Goal: Task Accomplishment & Management: Manage account settings

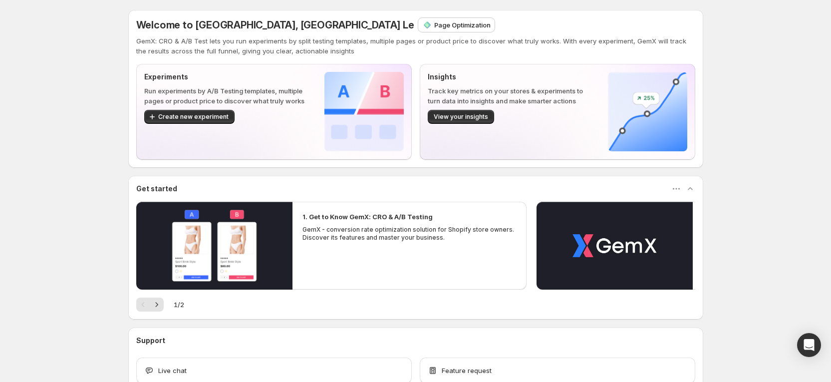
click at [770, 86] on div "Welcome to GemX, Russia Le Page Optimization GemX: CRO & A/B Test lets you run …" at bounding box center [415, 222] width 831 height 445
click at [434, 23] on p "Page Optimization" at bounding box center [462, 25] width 56 height 10
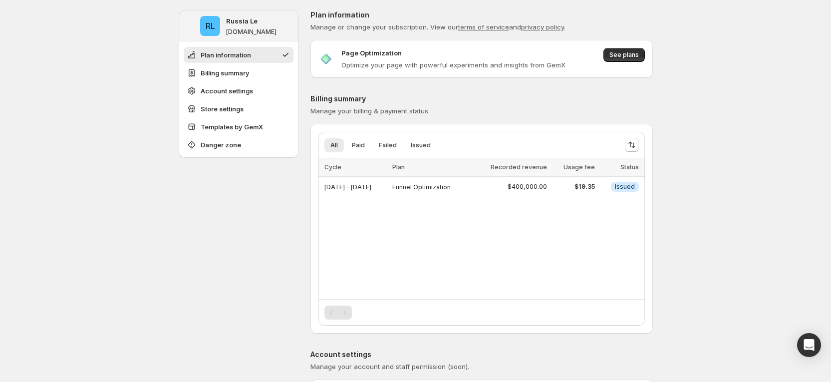
drag, startPoint x: 320, startPoint y: 191, endPoint x: 657, endPoint y: 207, distance: 337.9
click at [653, 202] on div "All Paid Failed Issued More views All Paid Failed Issued More views Loading ite…" at bounding box center [482, 229] width 342 height 194
drag, startPoint x: 645, startPoint y: 185, endPoint x: 608, endPoint y: 197, distance: 38.2
click at [608, 197] on div "Loading items… Loading items… Cycle Plan Recorded revenue Usage fee Status Sele…" at bounding box center [482, 177] width 327 height 38
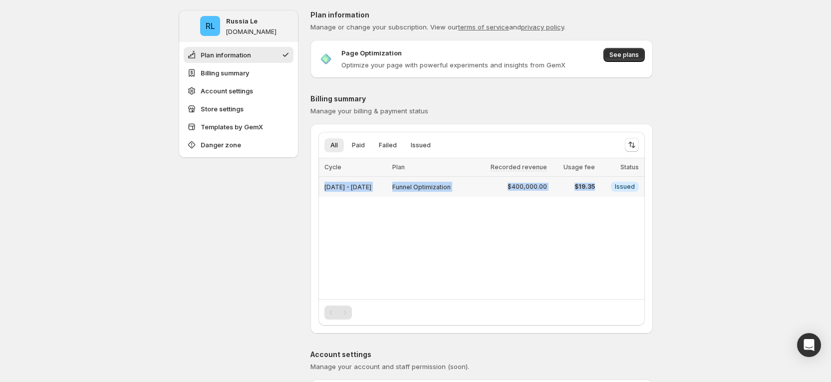
drag, startPoint x: 323, startPoint y: 183, endPoint x: 604, endPoint y: 195, distance: 280.8
click at [604, 195] on tr "Oct 10, 2025 - Oct 13, 2025 Funnel Optimization $400,000.00 $19.35 Info Issued" at bounding box center [482, 187] width 327 height 20
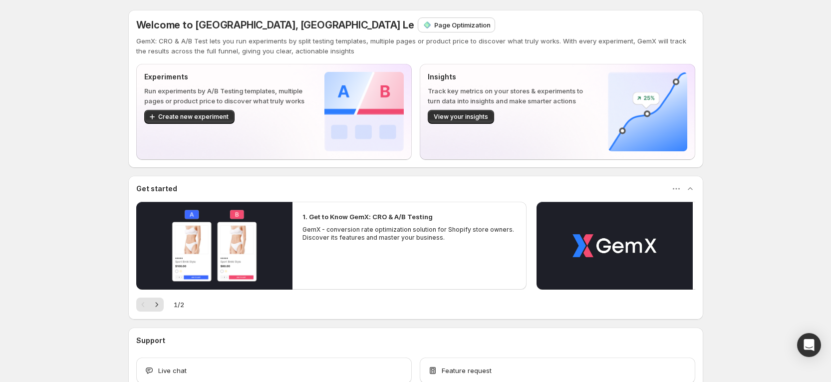
click at [775, 123] on div "Welcome to GemX, [GEOGRAPHIC_DATA] Le Page Optimization GemX: CRO & A/B Test le…" at bounding box center [415, 222] width 831 height 445
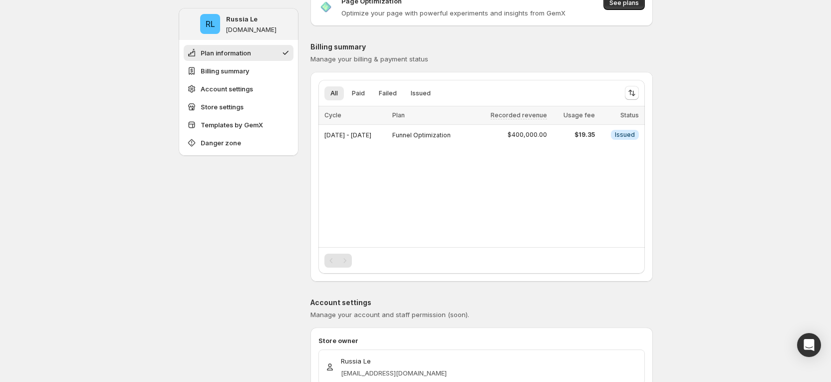
scroll to position [75, 0]
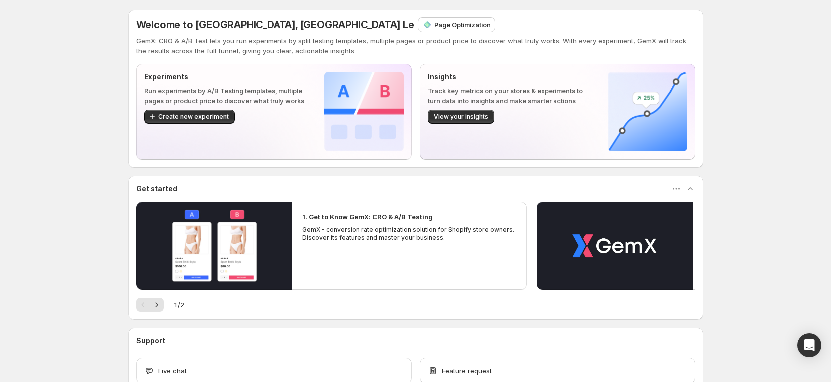
click at [791, 120] on div "Welcome to GemX, [GEOGRAPHIC_DATA] Le Page Optimization GemX: CRO & A/B Test le…" at bounding box center [415, 222] width 831 height 445
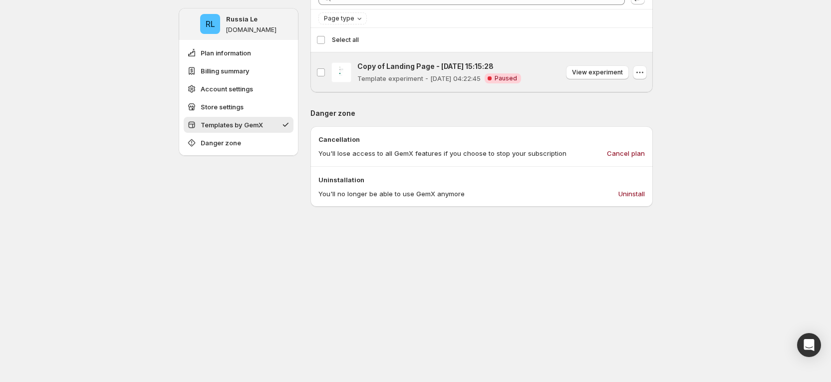
scroll to position [674, 0]
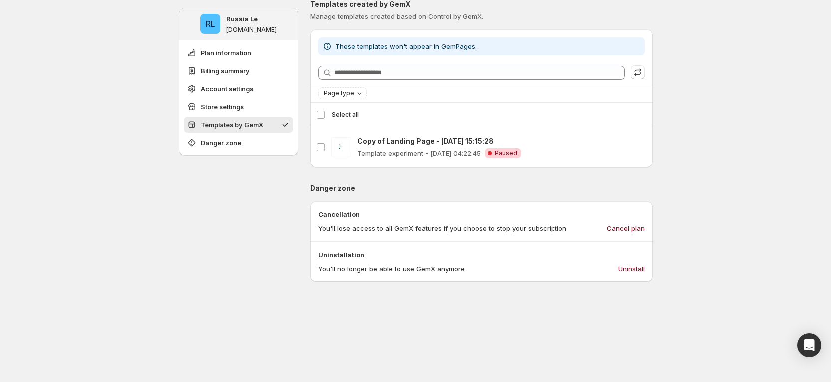
drag, startPoint x: 741, startPoint y: 99, endPoint x: 696, endPoint y: 127, distance: 53.2
click at [237, 63] on button "Billing summary" at bounding box center [239, 71] width 110 height 16
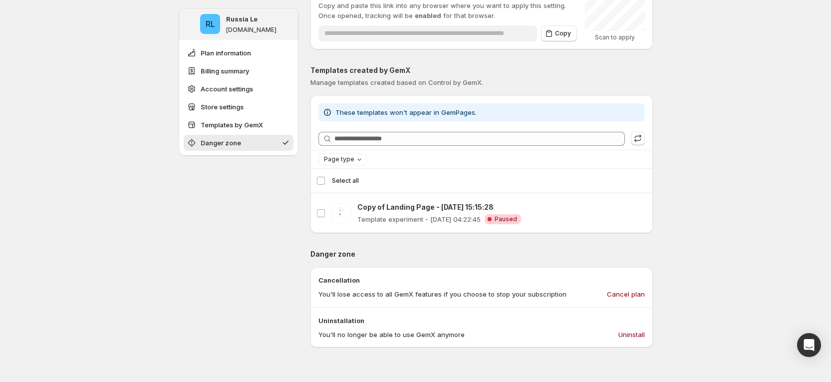
scroll to position [857, 0]
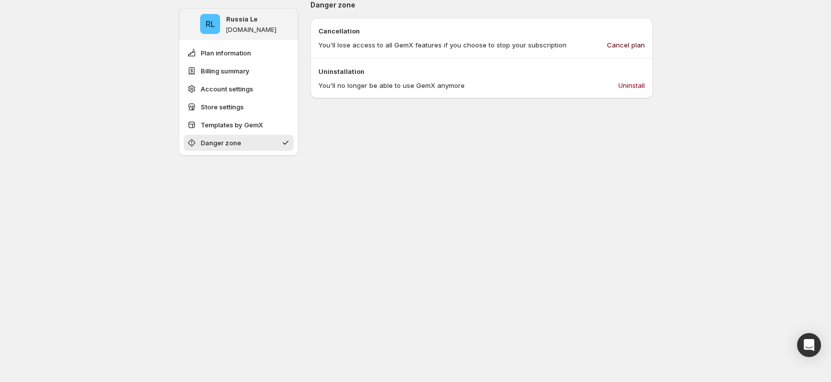
click at [630, 43] on span "Cancel plan" at bounding box center [626, 45] width 38 height 10
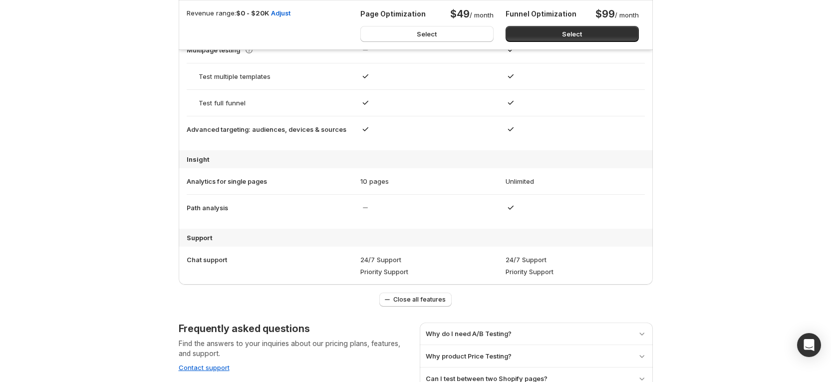
scroll to position [644, 0]
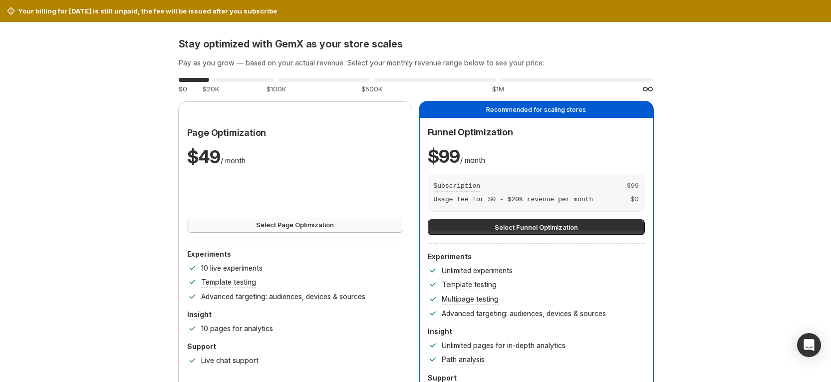
click at [340, 221] on button "Select Page Optimization" at bounding box center [295, 225] width 216 height 16
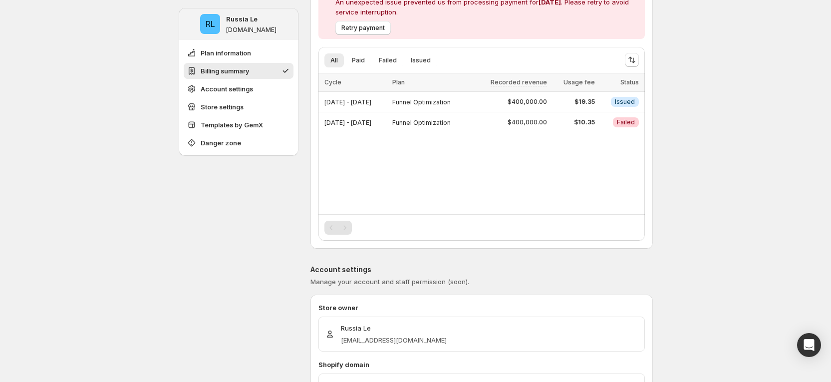
scroll to position [75, 0]
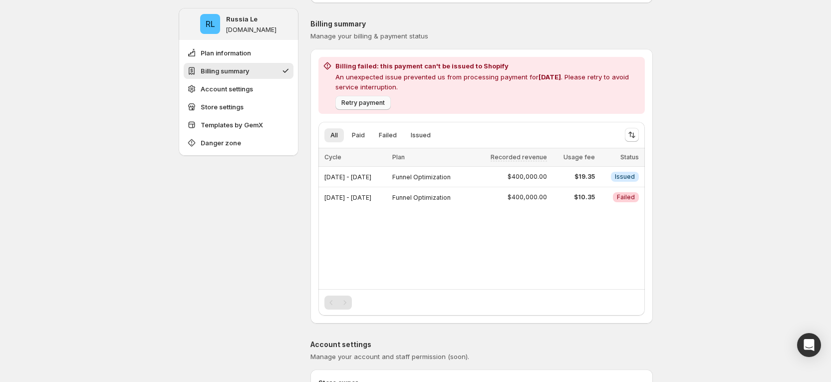
click at [376, 104] on span "Retry payment" at bounding box center [362, 103] width 43 height 8
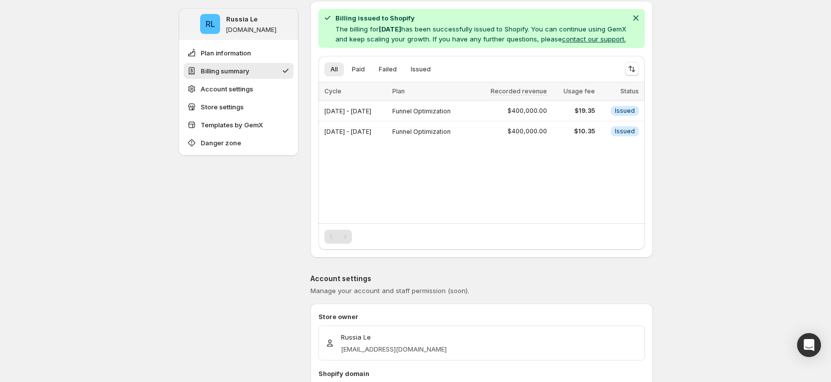
scroll to position [0, 0]
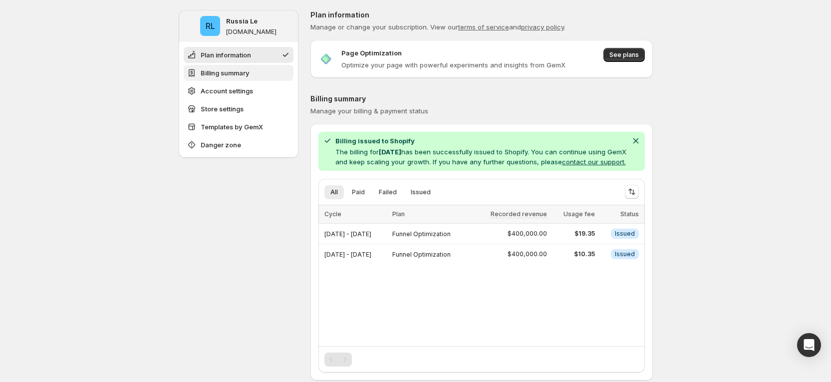
click at [242, 70] on span "Billing summary" at bounding box center [225, 73] width 49 height 10
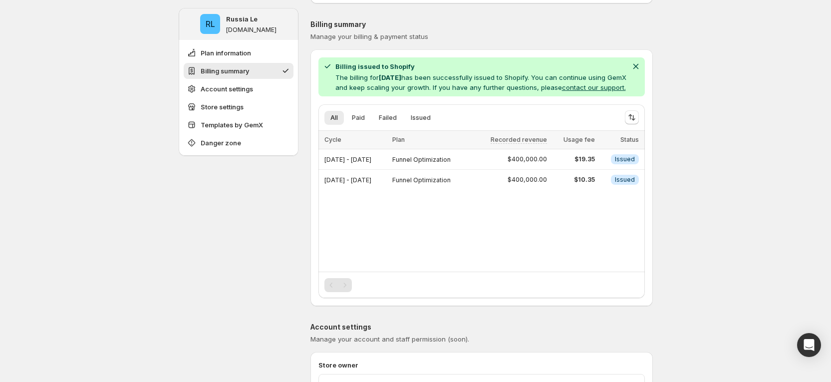
scroll to position [84, 0]
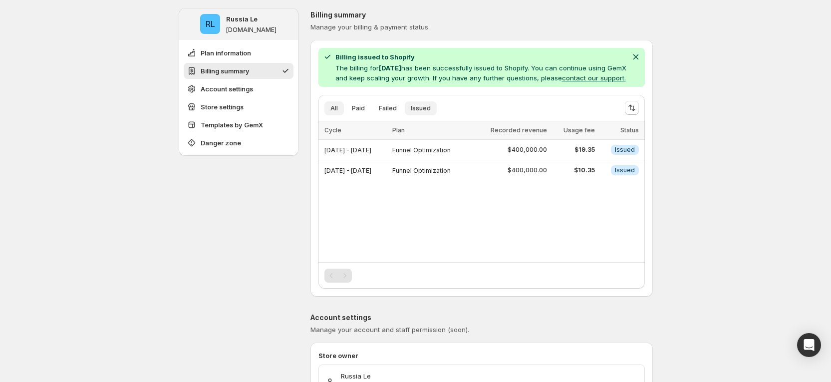
click at [423, 112] on span "Issued" at bounding box center [421, 108] width 20 height 8
click at [393, 112] on span "Failed" at bounding box center [388, 108] width 18 height 8
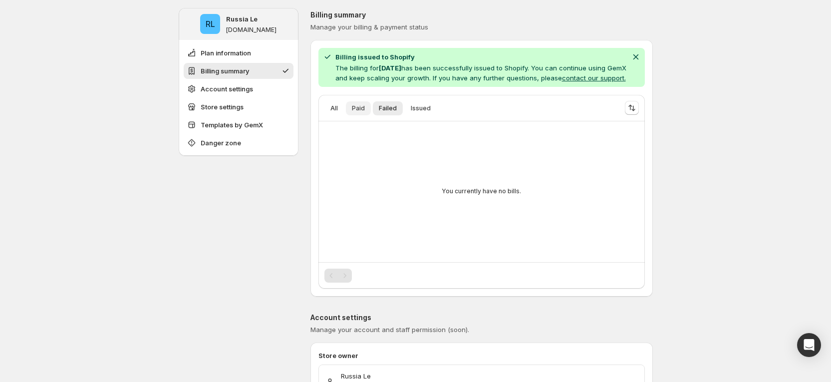
click at [368, 115] on button "Paid" at bounding box center [358, 108] width 25 height 14
click at [338, 112] on span "All" at bounding box center [334, 108] width 7 height 8
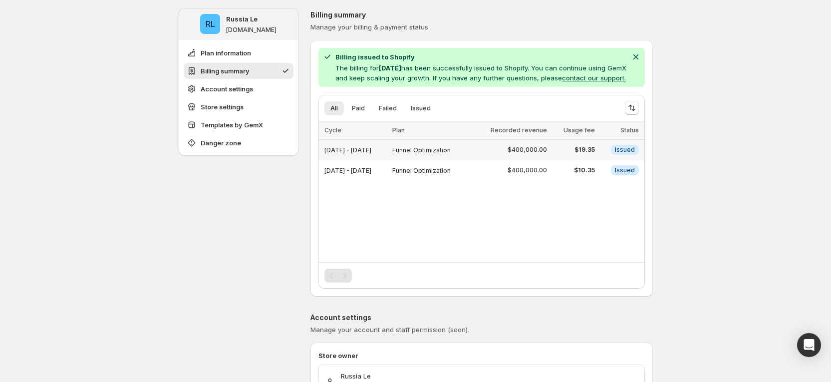
click at [522, 154] on div "$400,000.00" at bounding box center [510, 150] width 73 height 8
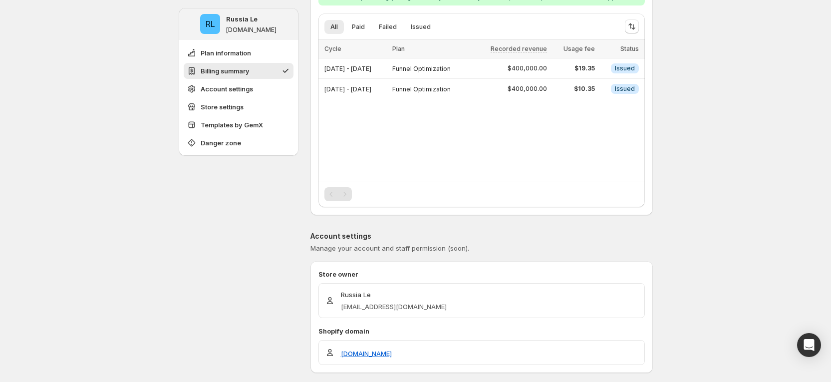
scroll to position [234, 0]
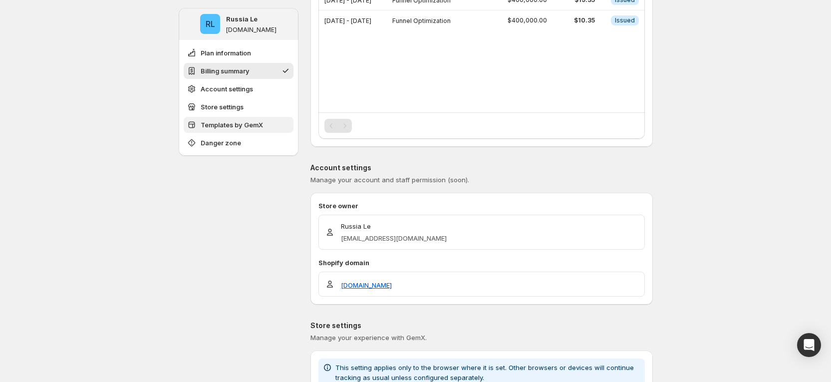
click at [246, 125] on span "Templates by GemX" at bounding box center [232, 125] width 62 height 10
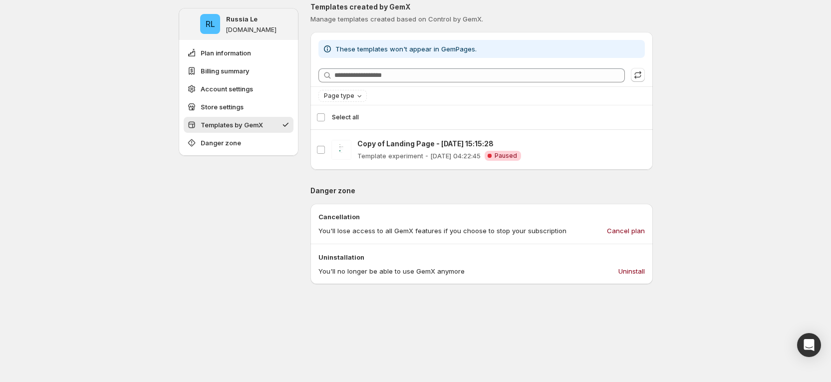
scroll to position [720, 0]
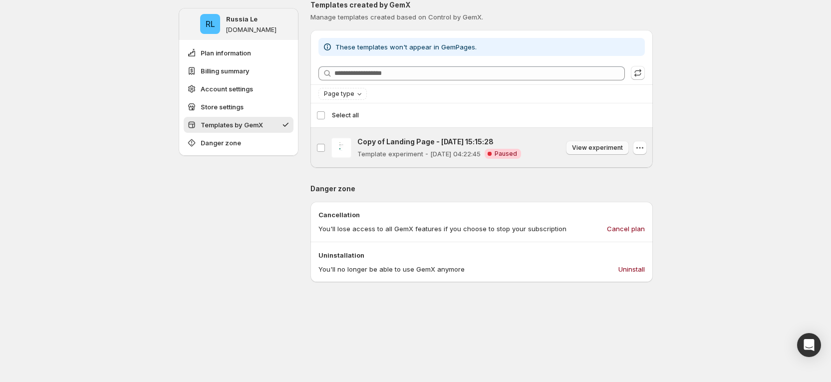
click at [614, 152] on span "View experiment" at bounding box center [597, 148] width 51 height 8
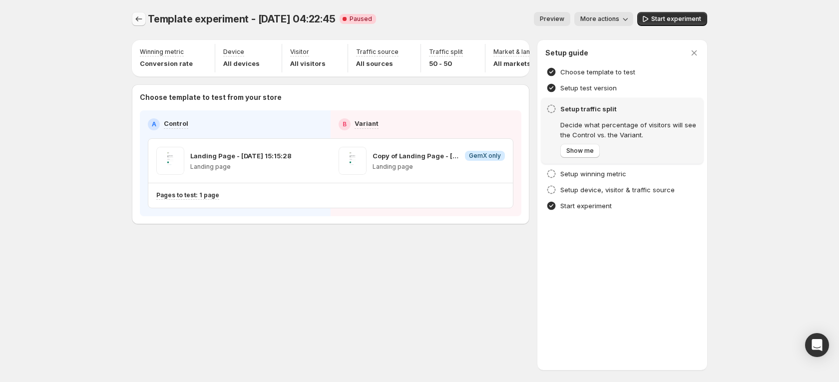
click at [138, 15] on icon "Experiments" at bounding box center [139, 19] width 10 height 10
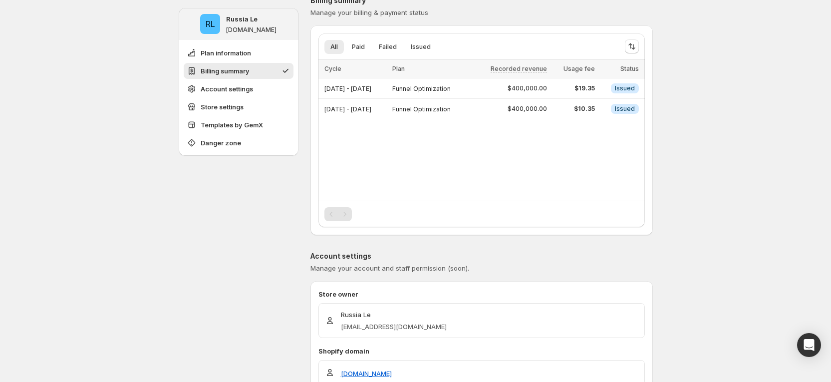
scroll to position [75, 0]
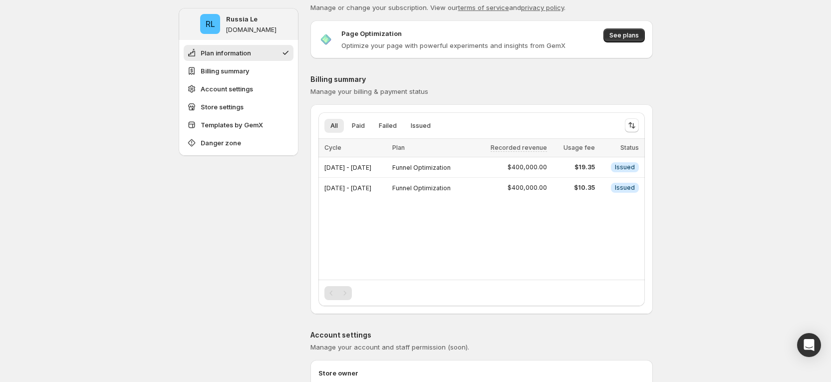
scroll to position [0, 0]
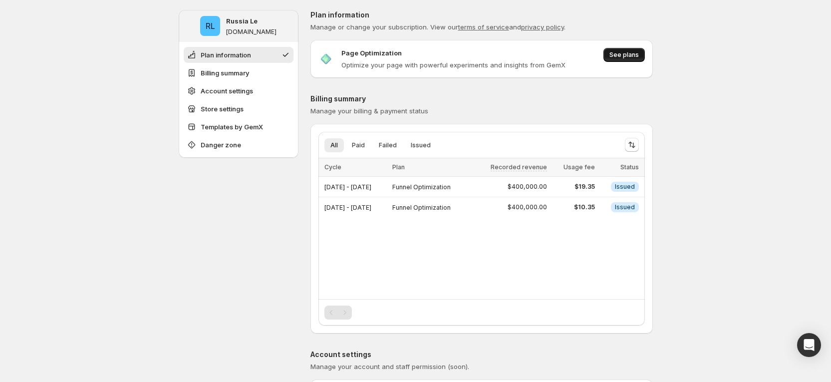
click at [625, 53] on span "See plans" at bounding box center [624, 55] width 29 height 8
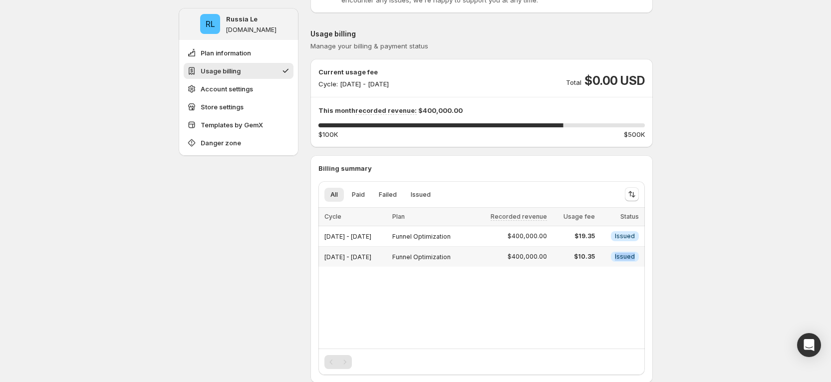
drag, startPoint x: 619, startPoint y: 258, endPoint x: 638, endPoint y: 257, distance: 18.5
click at [638, 257] on span "Info Issued" at bounding box center [625, 257] width 28 height 10
drag, startPoint x: 529, startPoint y: 237, endPoint x: 554, endPoint y: 236, distance: 25.0
click at [547, 236] on span "$400,000.00" at bounding box center [527, 236] width 39 height 8
drag, startPoint x: 590, startPoint y: 237, endPoint x: 603, endPoint y: 237, distance: 13.0
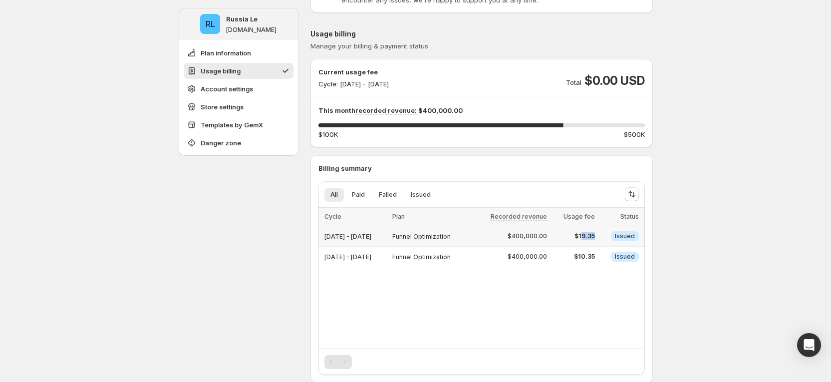
click at [595, 237] on span "$19.35" at bounding box center [573, 236] width 41 height 8
drag, startPoint x: 512, startPoint y: 234, endPoint x: 616, endPoint y: 234, distance: 104.3
click at [616, 234] on tr "Oct 10, 2025 - Oct 13, 2025 Funnel Optimization $400,000.00 $19.35 Info Issued" at bounding box center [482, 236] width 327 height 20
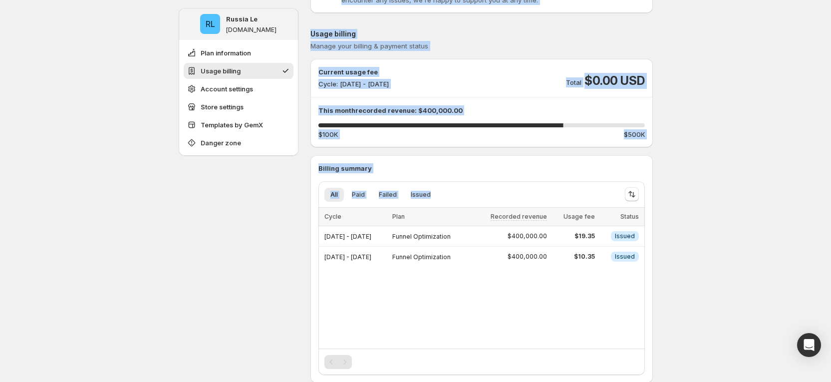
drag, startPoint x: 675, startPoint y: 260, endPoint x: 302, endPoint y: 253, distance: 373.0
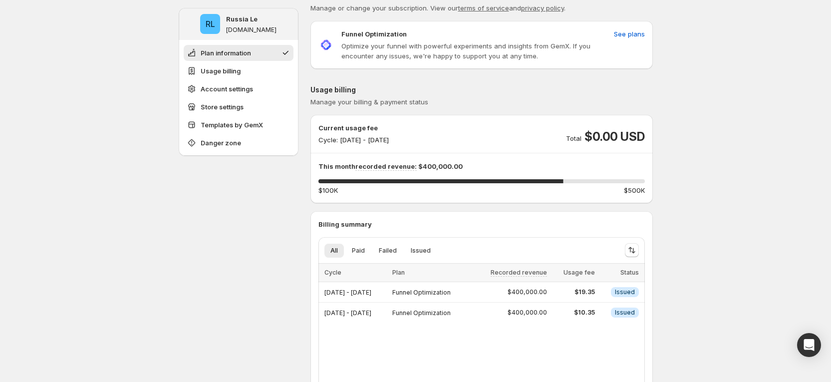
scroll to position [0, 0]
